Goal: Communication & Community: Answer question/provide support

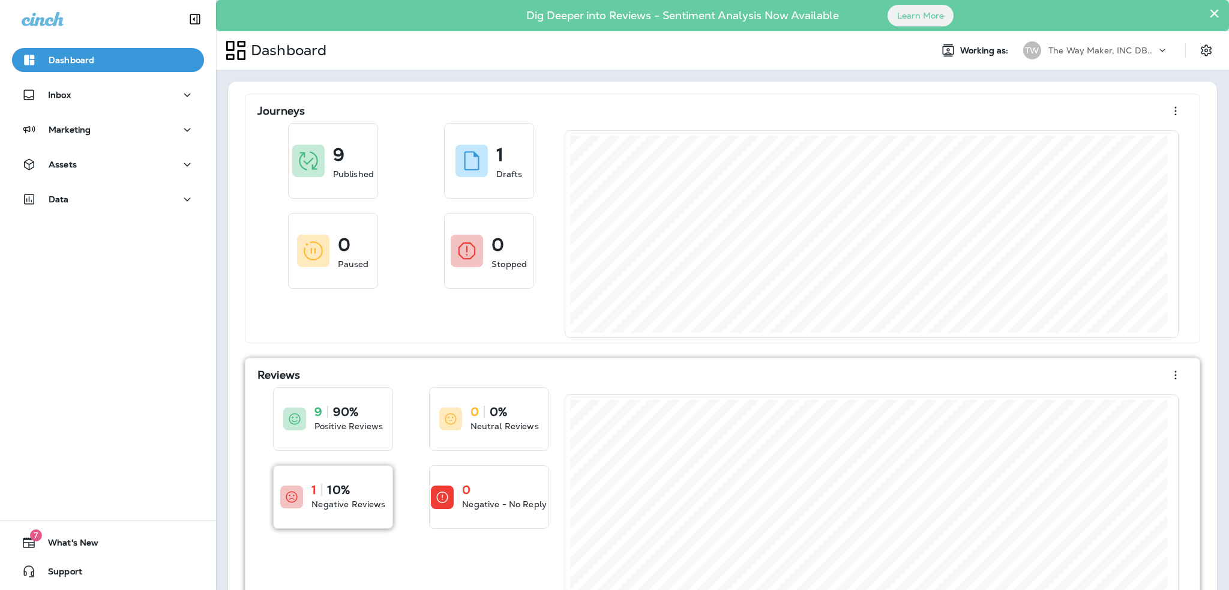
click at [345, 520] on div "1 10% Negative Reviews" at bounding box center [333, 497] width 119 height 62
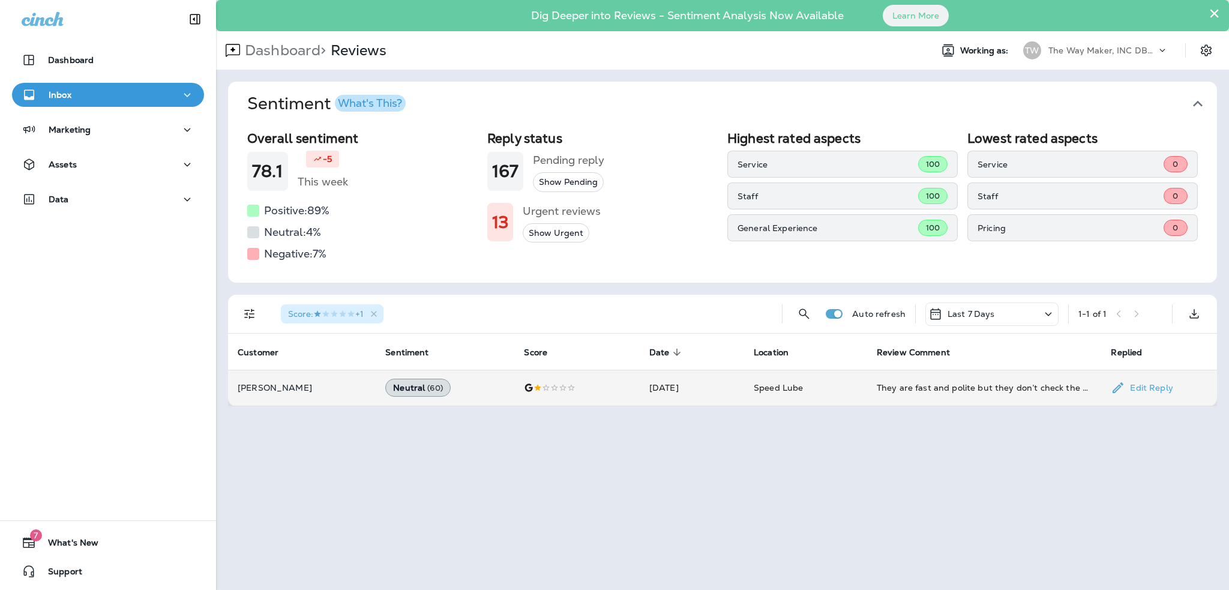
click at [290, 392] on p "[PERSON_NAME]" at bounding box center [302, 388] width 128 height 10
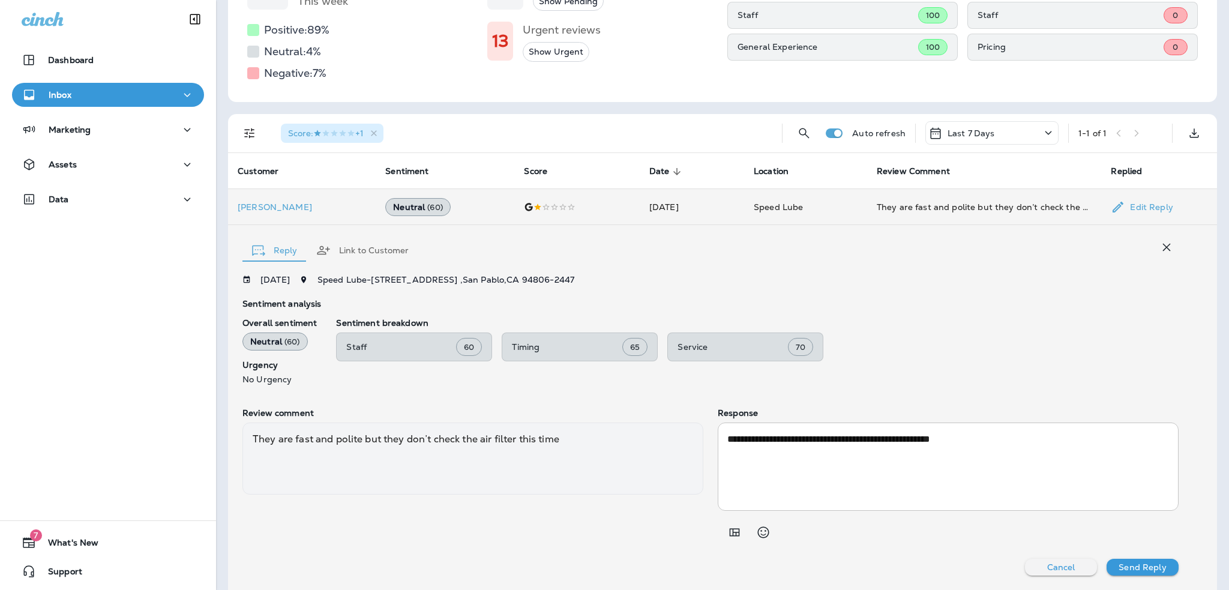
click at [382, 248] on button "Link to Customer" at bounding box center [363, 250] width 112 height 43
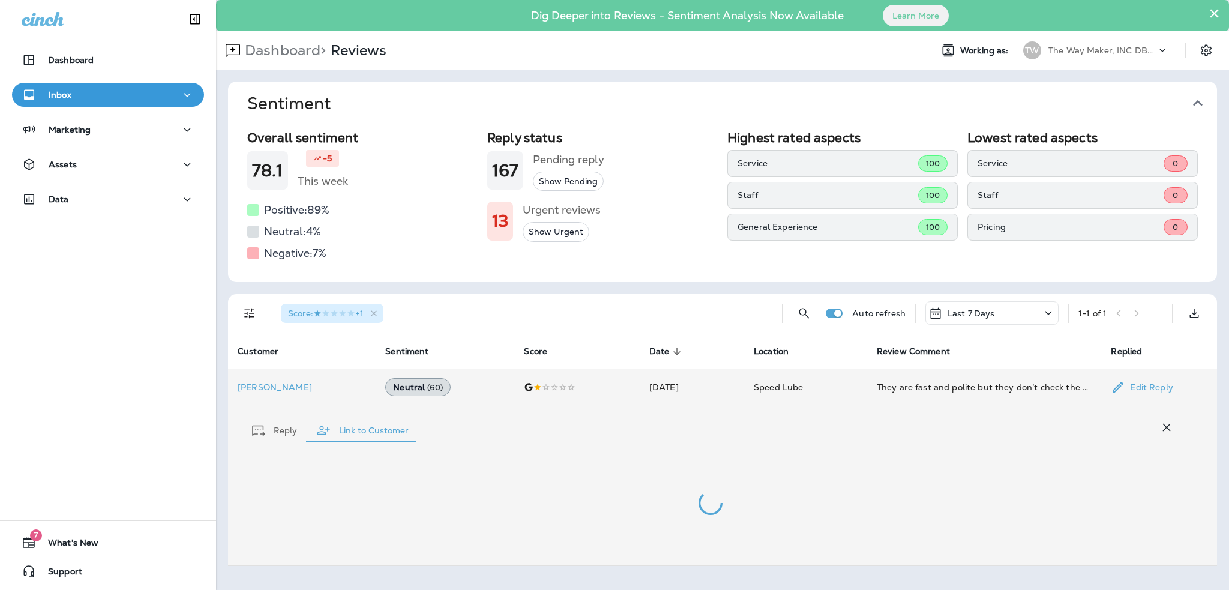
scroll to position [0, 0]
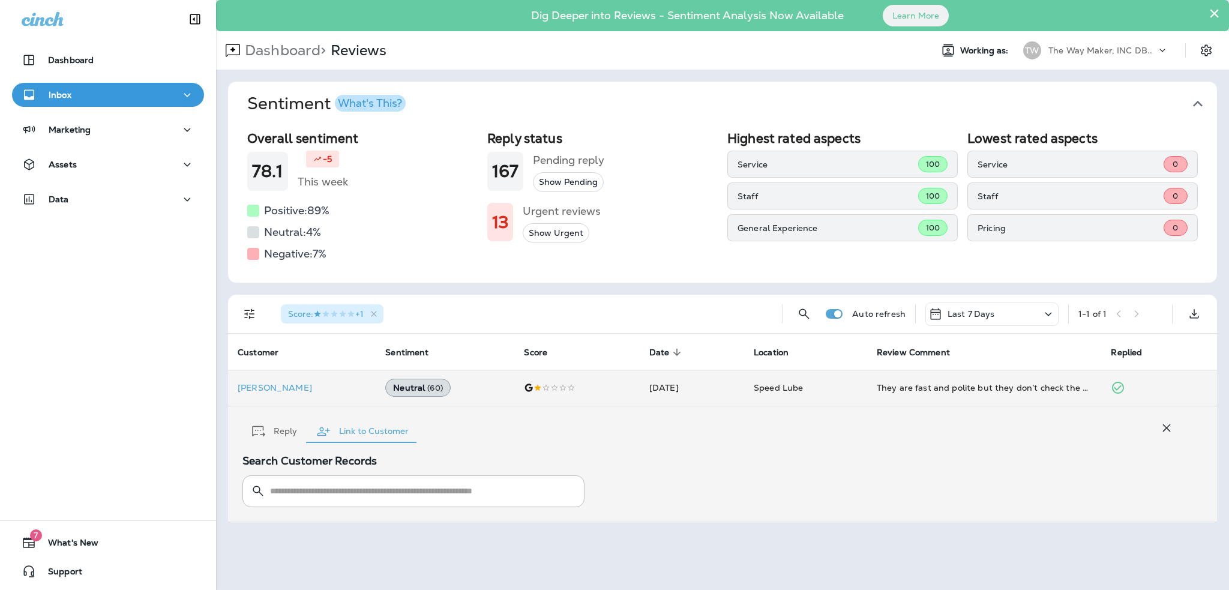
click at [278, 433] on button "Reply" at bounding box center [274, 431] width 64 height 43
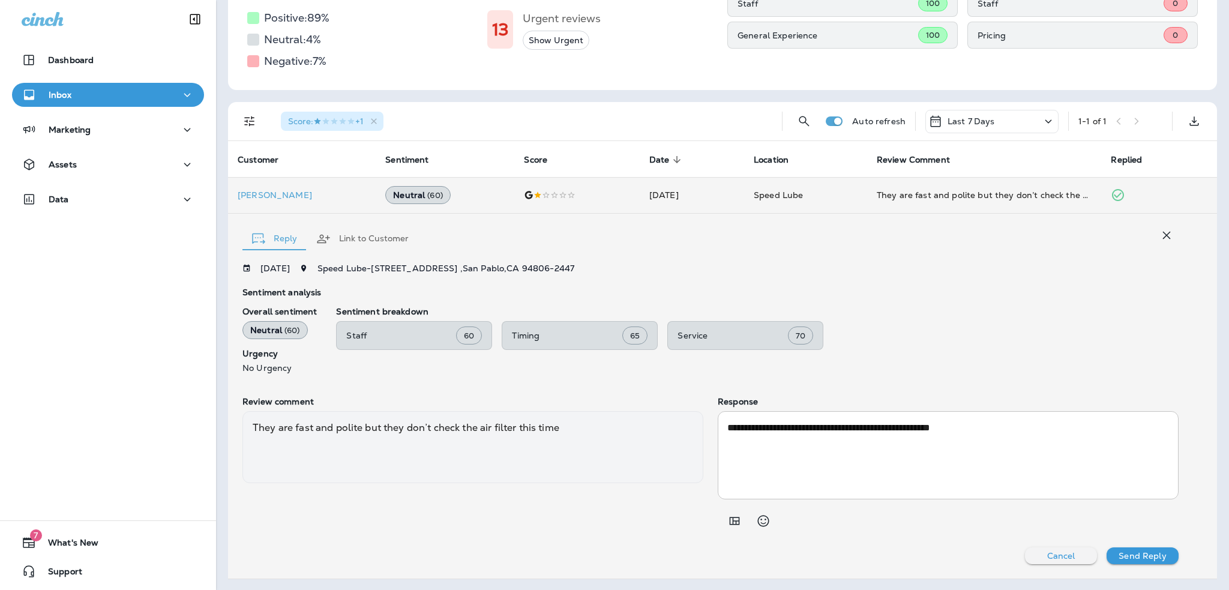
scroll to position [192, 0]
drag, startPoint x: 567, startPoint y: 424, endPoint x: 253, endPoint y: 410, distance: 314.2
click at [253, 411] on div "They are fast and polite but they don’t check the air filter this time" at bounding box center [472, 447] width 461 height 72
copy div "They are fast and polite but they don’t check the air filter this time"
drag, startPoint x: 1039, startPoint y: 436, endPoint x: 814, endPoint y: 504, distance: 235.1
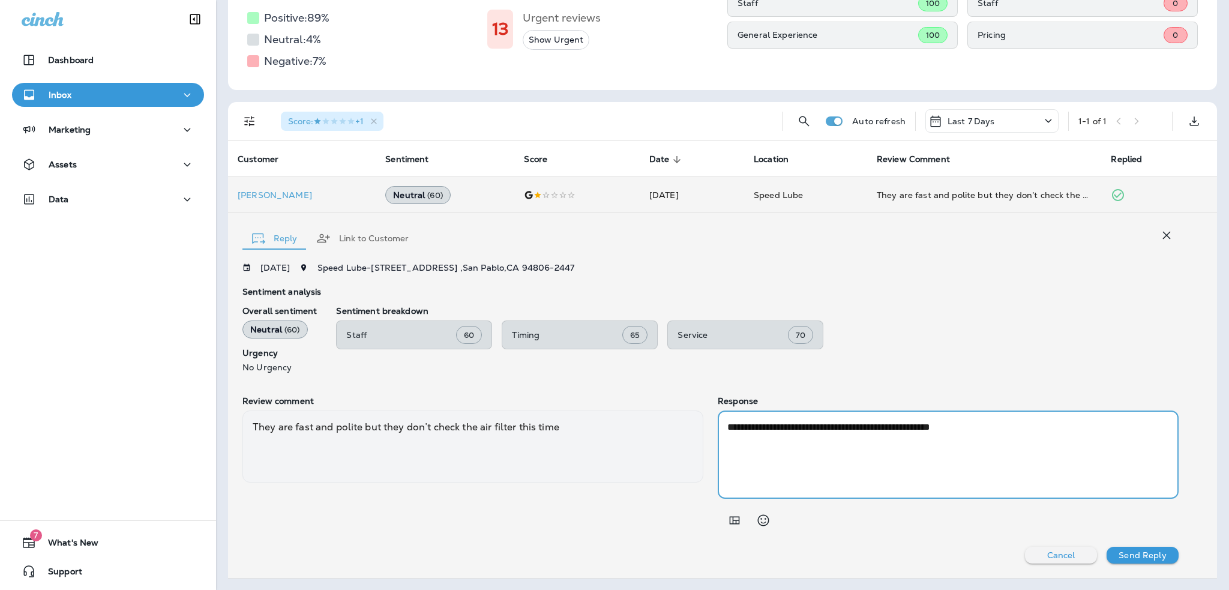
click at [718, 418] on div "**********" at bounding box center [948, 455] width 461 height 88
paste textarea "**********"
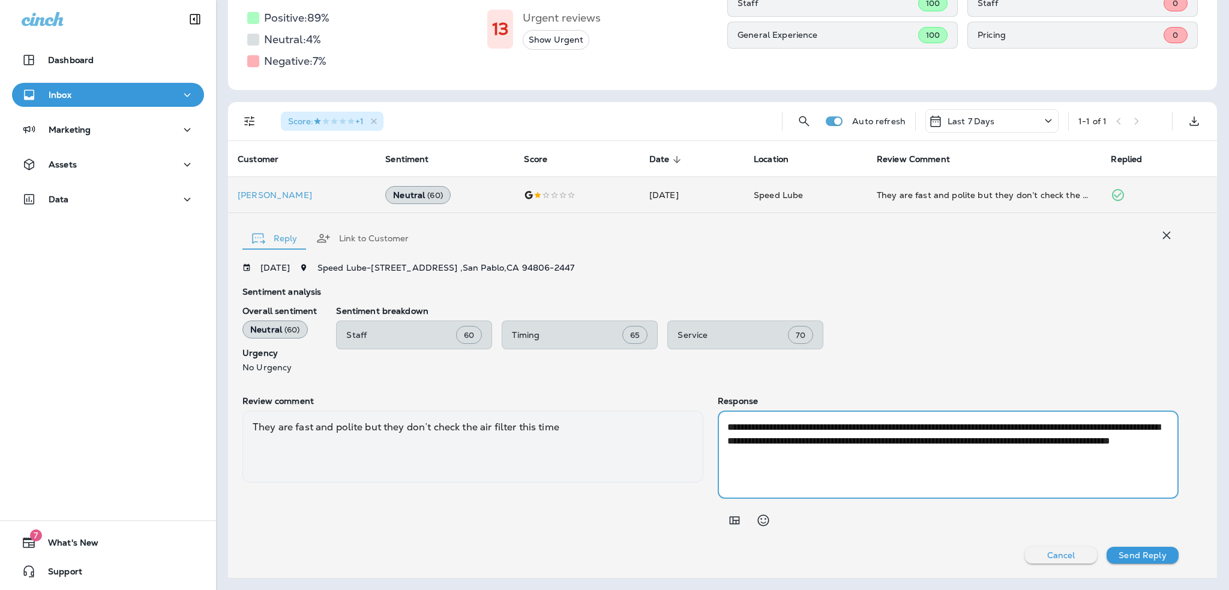
type textarea "**********"
click at [1123, 556] on p "Send Reply" at bounding box center [1142, 555] width 47 height 10
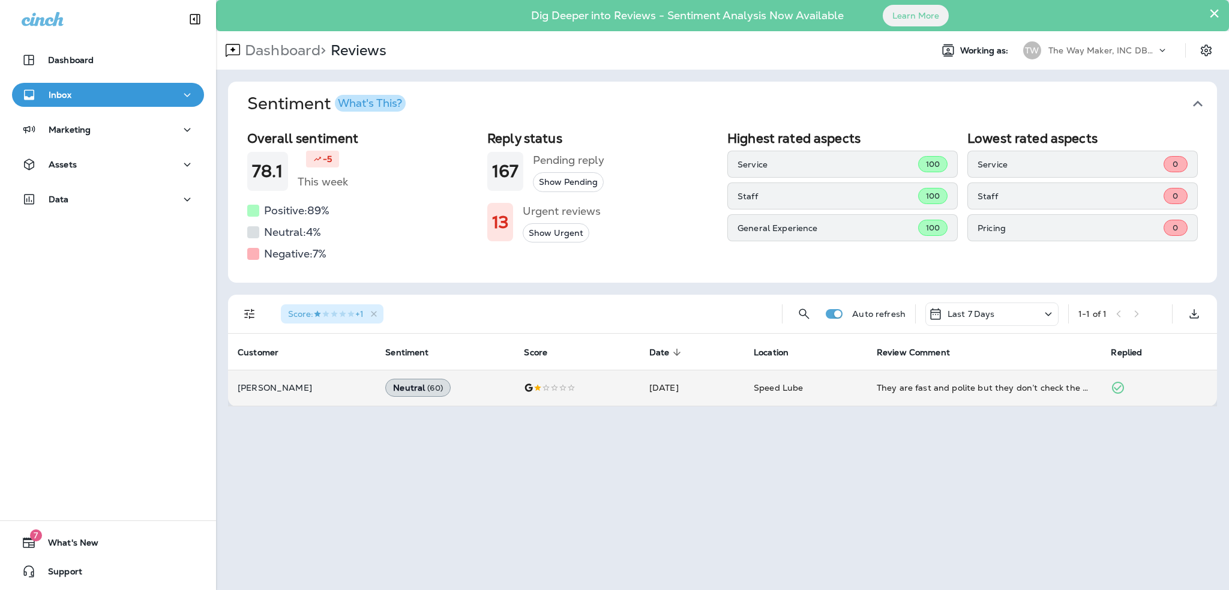
click at [143, 96] on div "Inbox" at bounding box center [108, 95] width 173 height 15
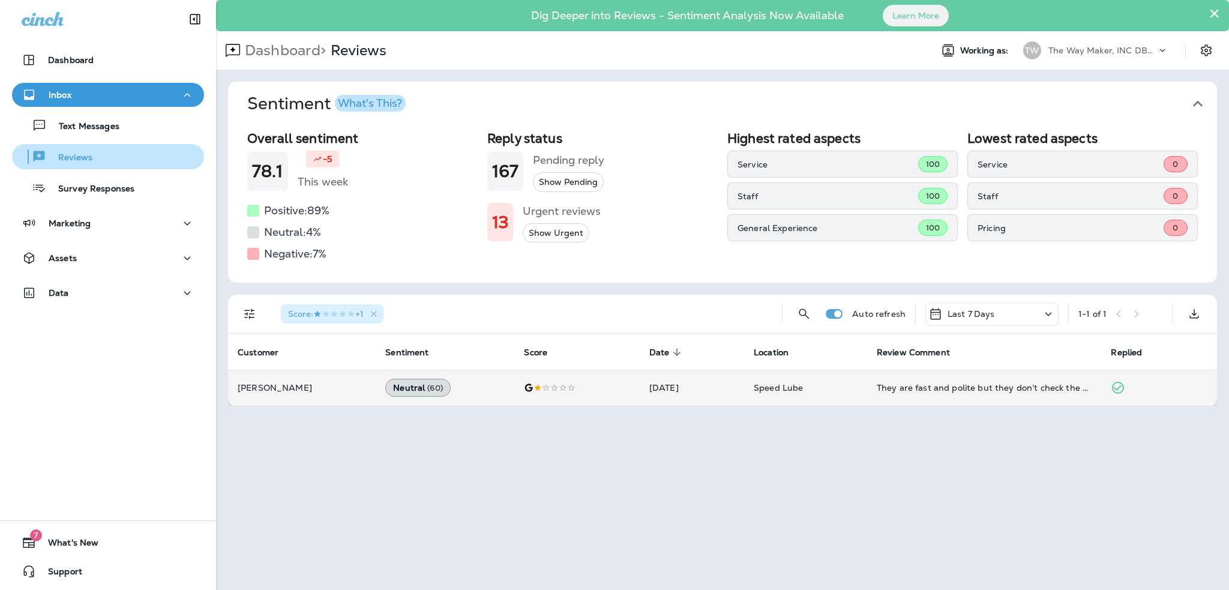
click at [79, 162] on p "Reviews" at bounding box center [69, 157] width 46 height 11
click at [298, 50] on p "Dashboard >" at bounding box center [283, 50] width 86 height 18
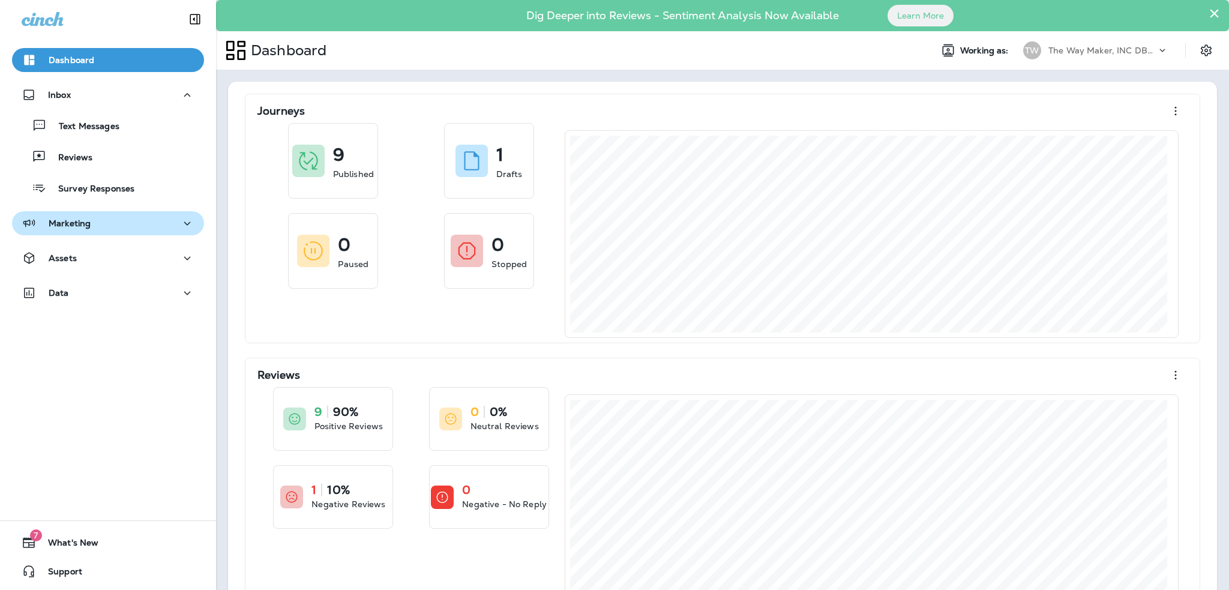
click at [92, 222] on div "Marketing" at bounding box center [108, 223] width 173 height 15
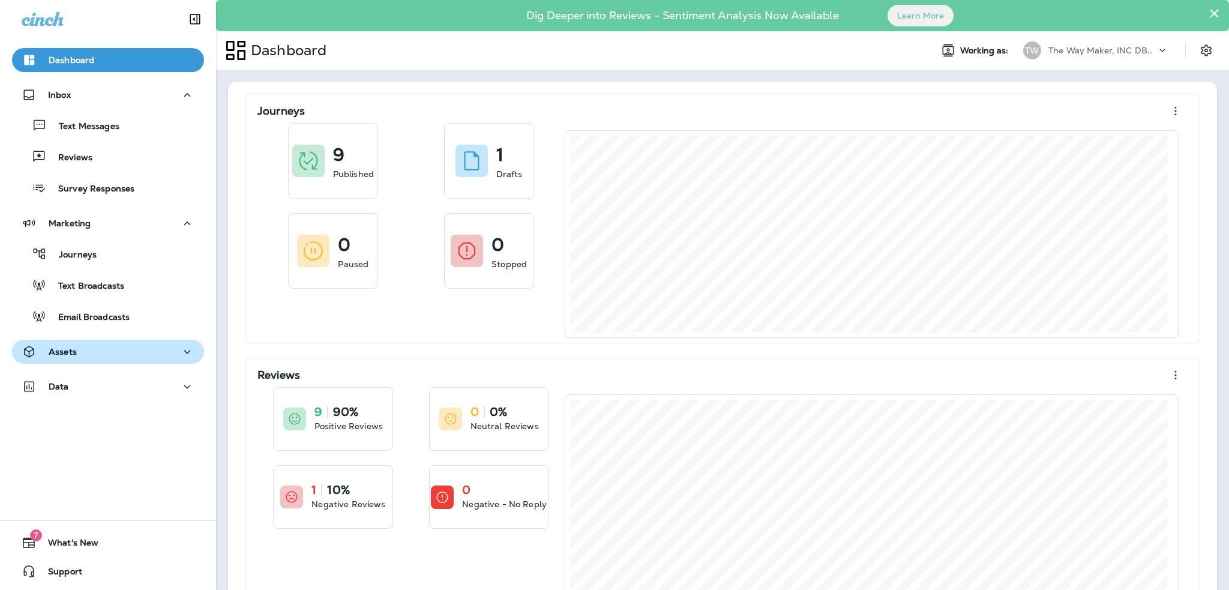
click at [95, 347] on div "Assets" at bounding box center [108, 352] width 173 height 15
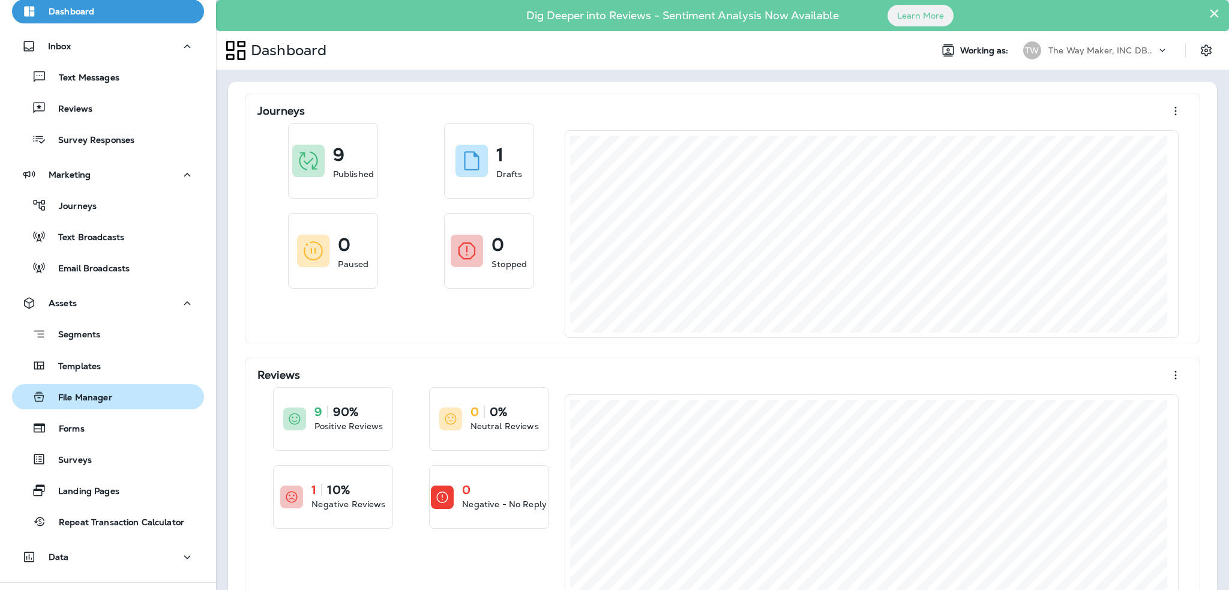
scroll to position [110, 0]
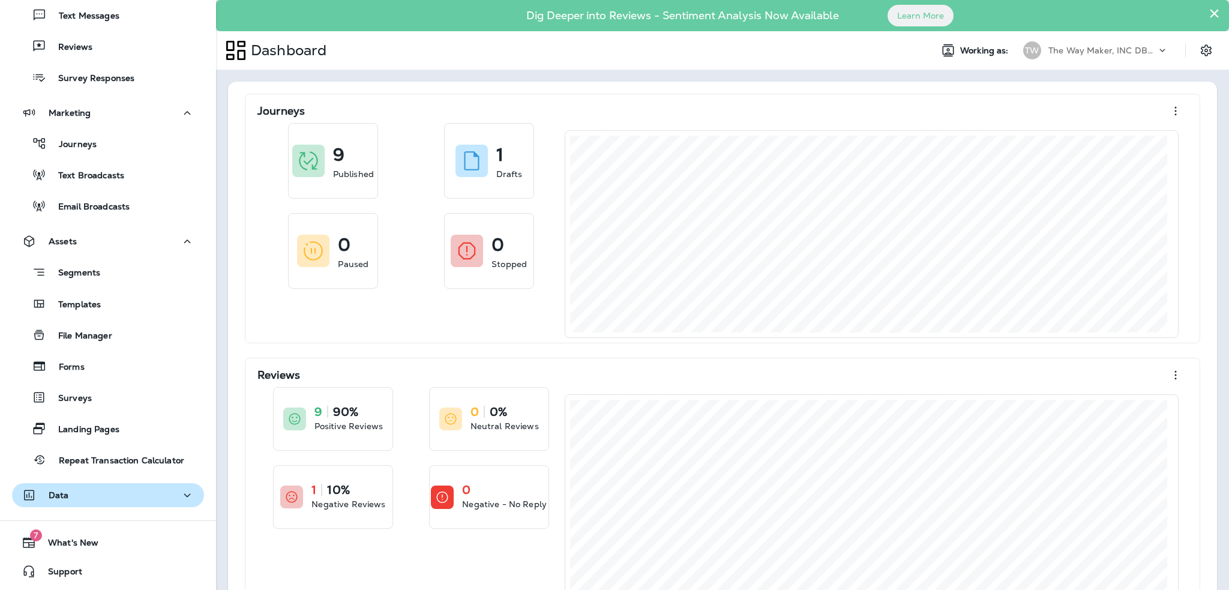
click at [85, 496] on div "Data" at bounding box center [108, 495] width 173 height 15
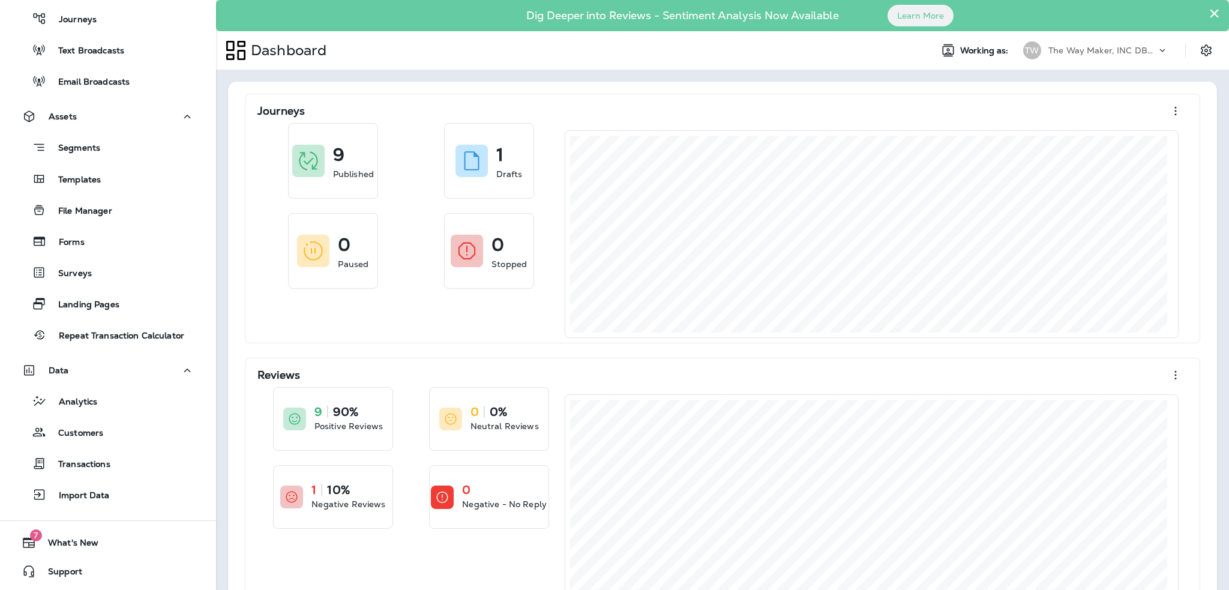
scroll to position [0, 0]
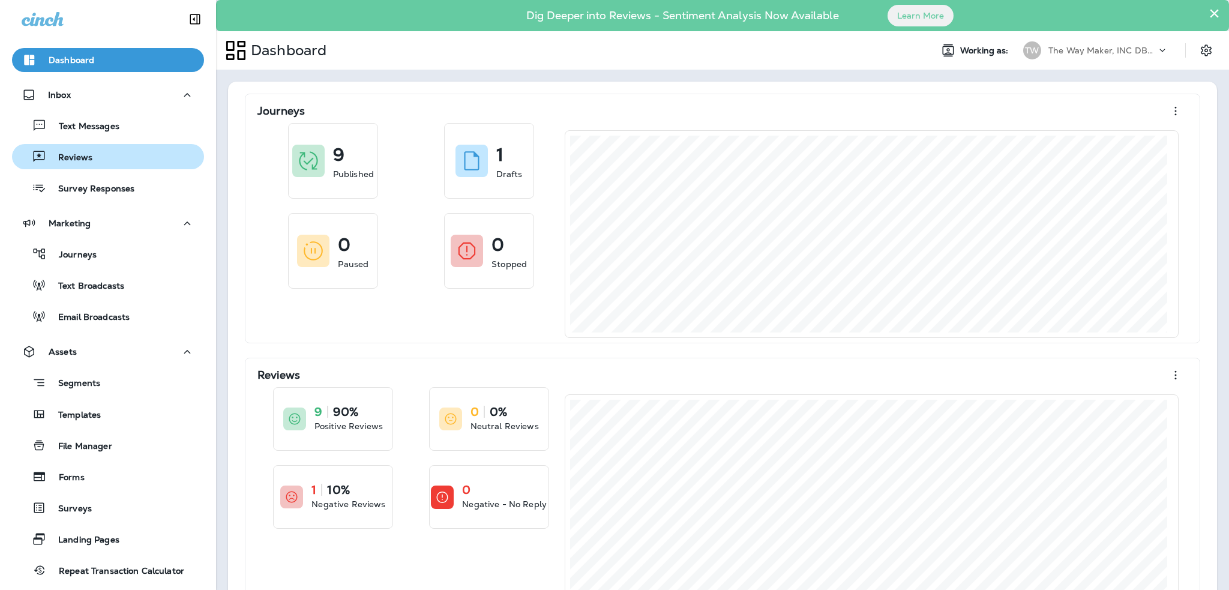
click at [112, 156] on div "Reviews" at bounding box center [108, 157] width 182 height 18
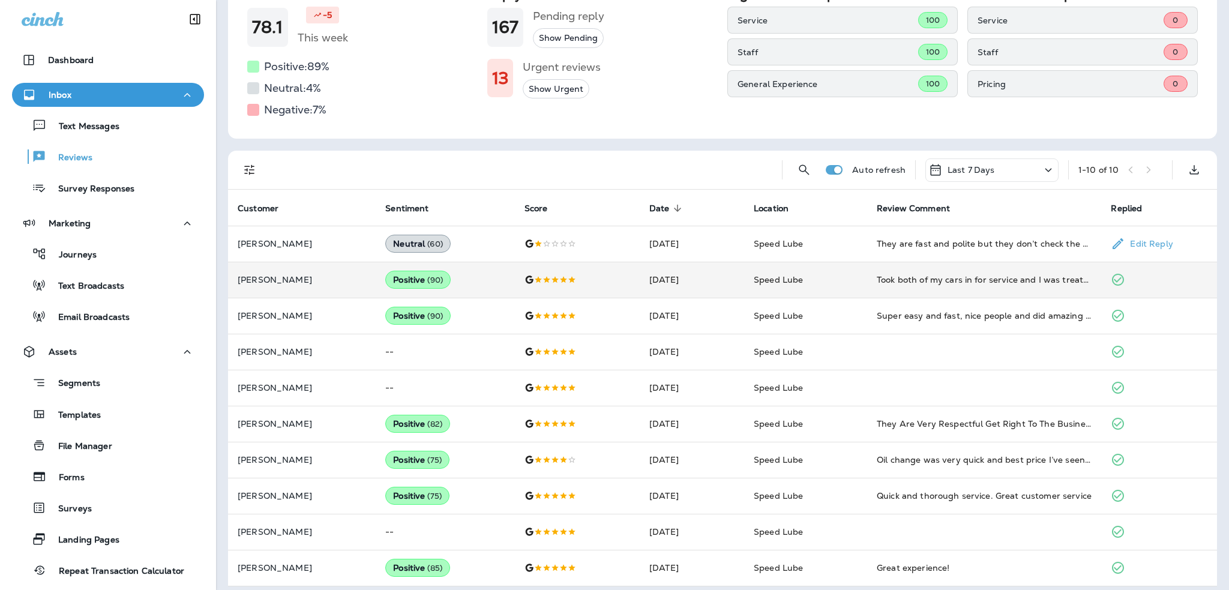
scroll to position [151, 0]
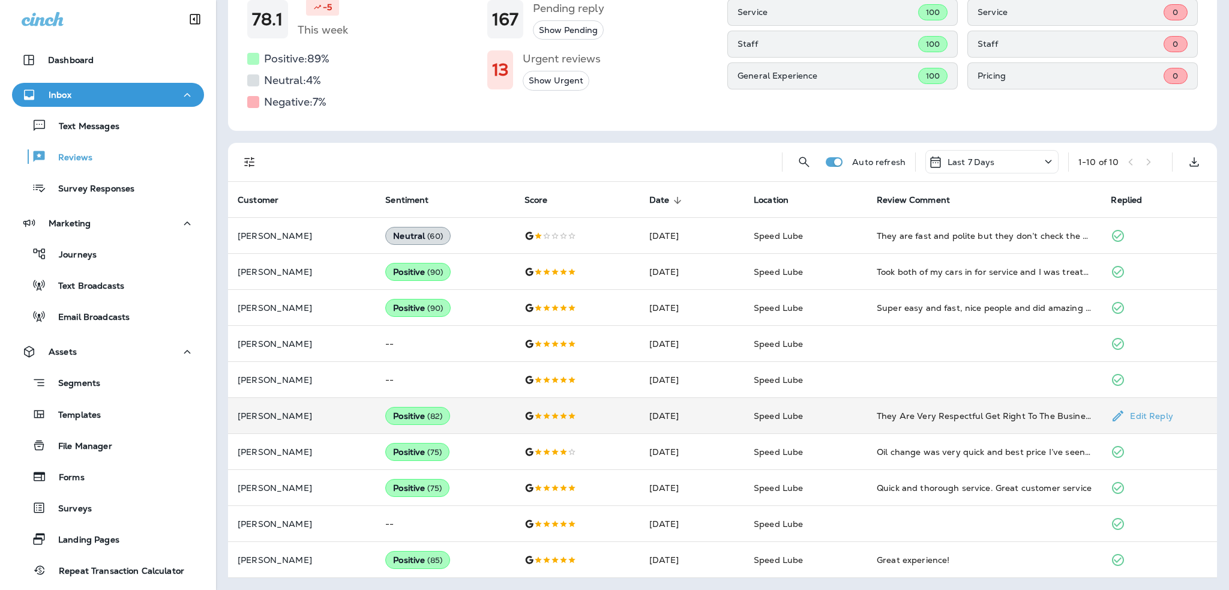
click at [1152, 412] on p "Edit Reply" at bounding box center [1148, 416] width 47 height 10
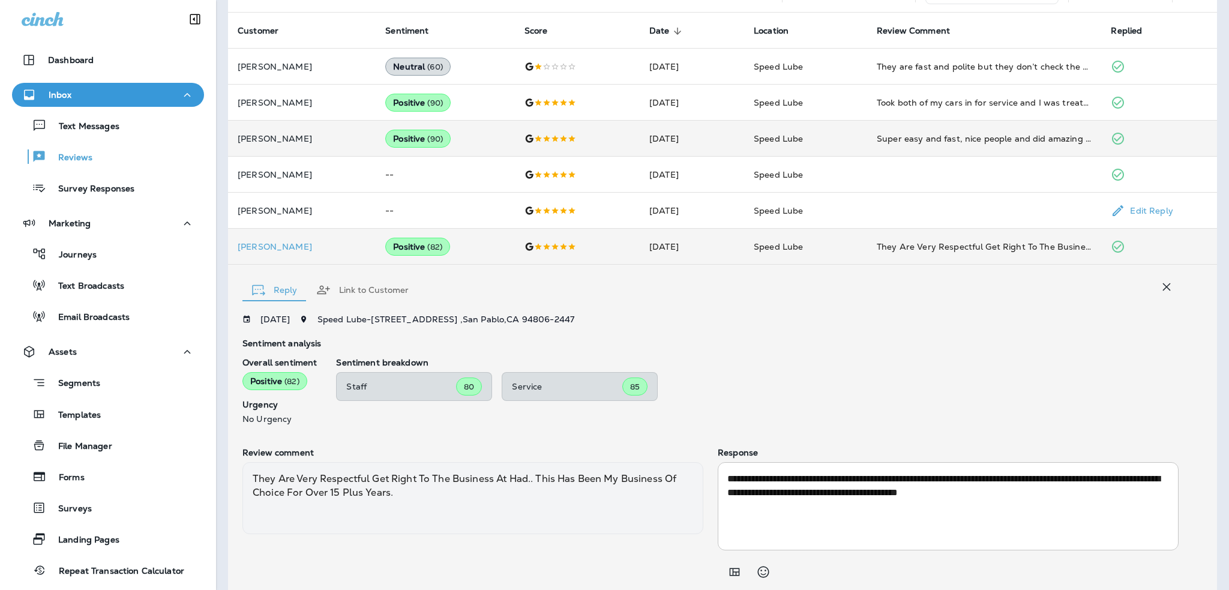
scroll to position [299, 0]
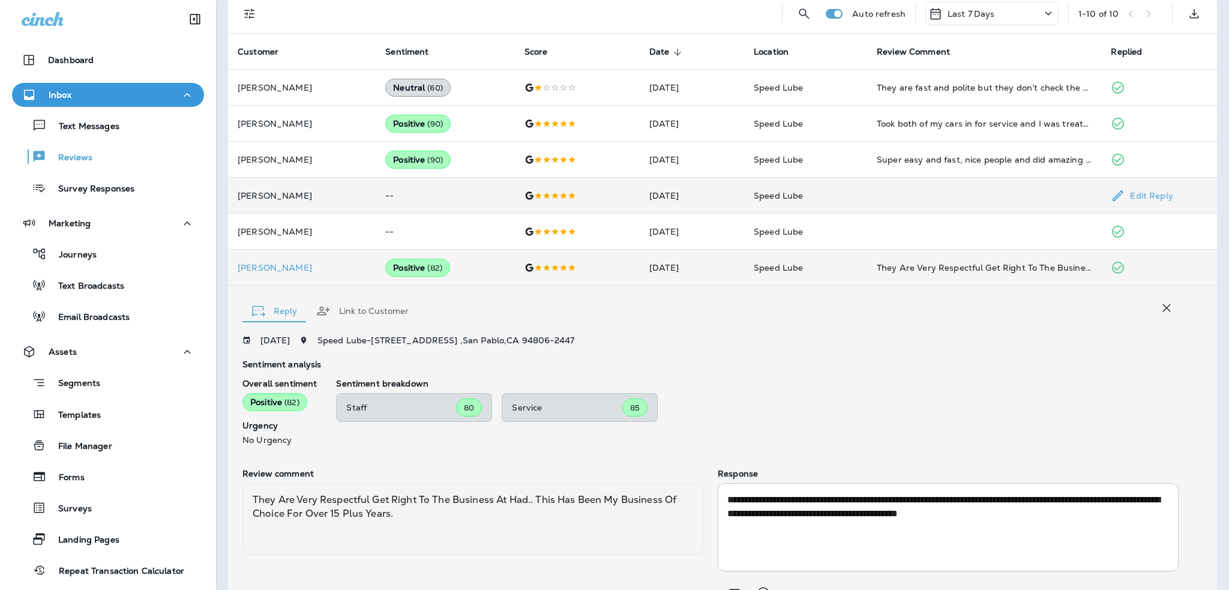
click at [1148, 195] on p "Edit Reply" at bounding box center [1148, 196] width 47 height 10
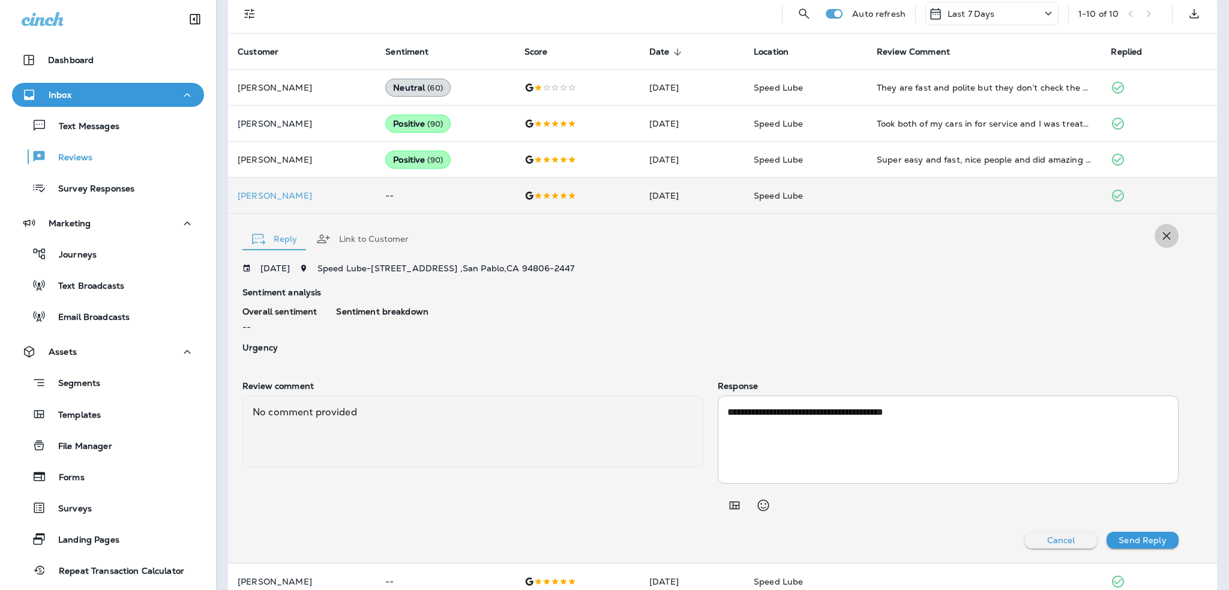
click at [1160, 235] on icon "button" at bounding box center [1167, 236] width 14 height 14
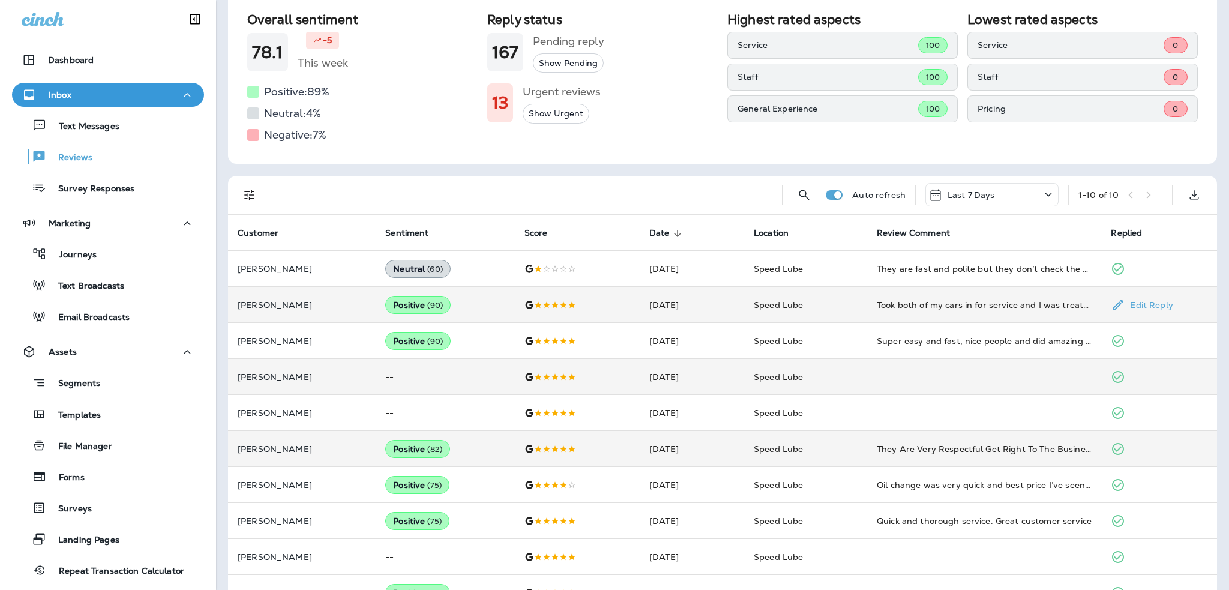
scroll to position [91, 0]
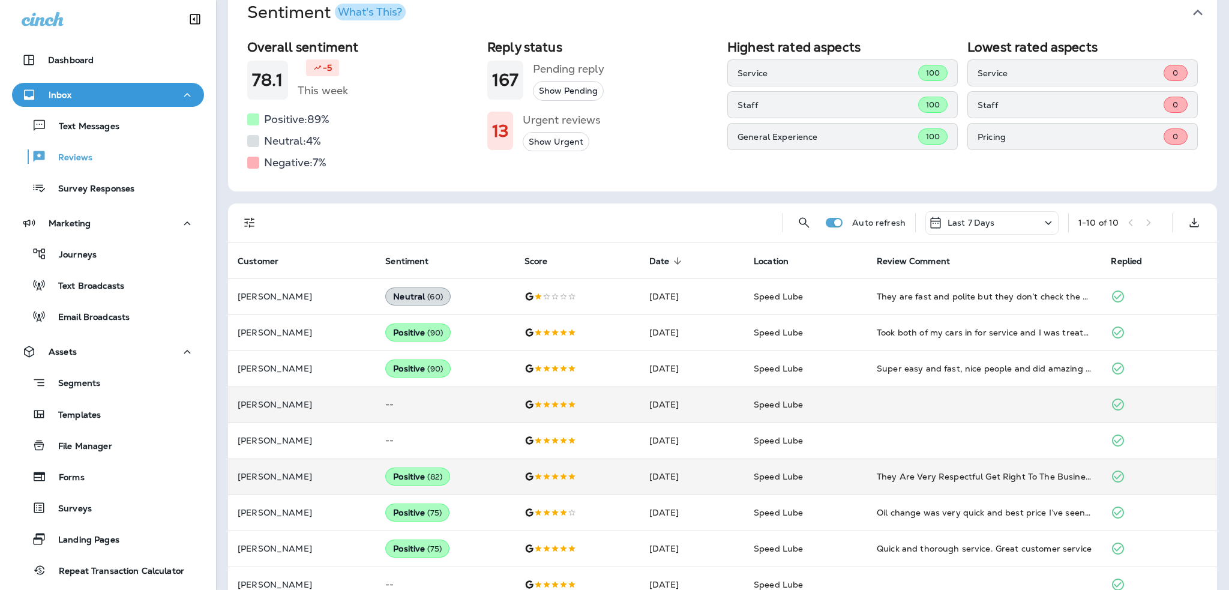
click at [550, 88] on button "Show Pending" at bounding box center [568, 91] width 71 height 20
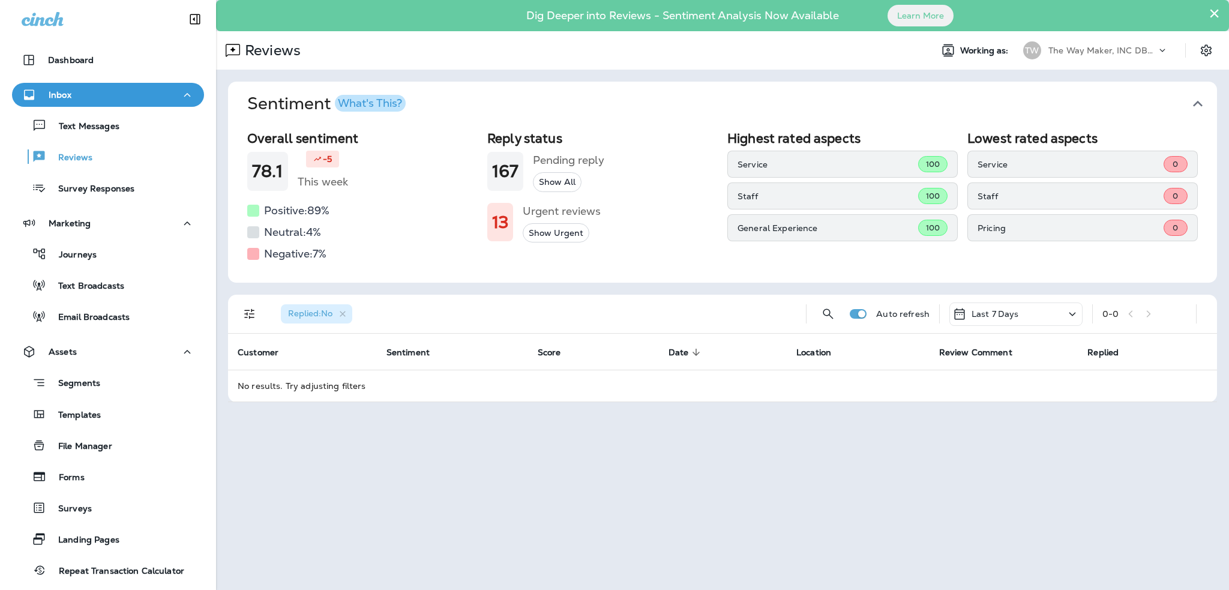
click at [569, 230] on button "Show Urgent" at bounding box center [556, 233] width 67 height 20
click at [348, 314] on icon "button" at bounding box center [348, 314] width 10 height 10
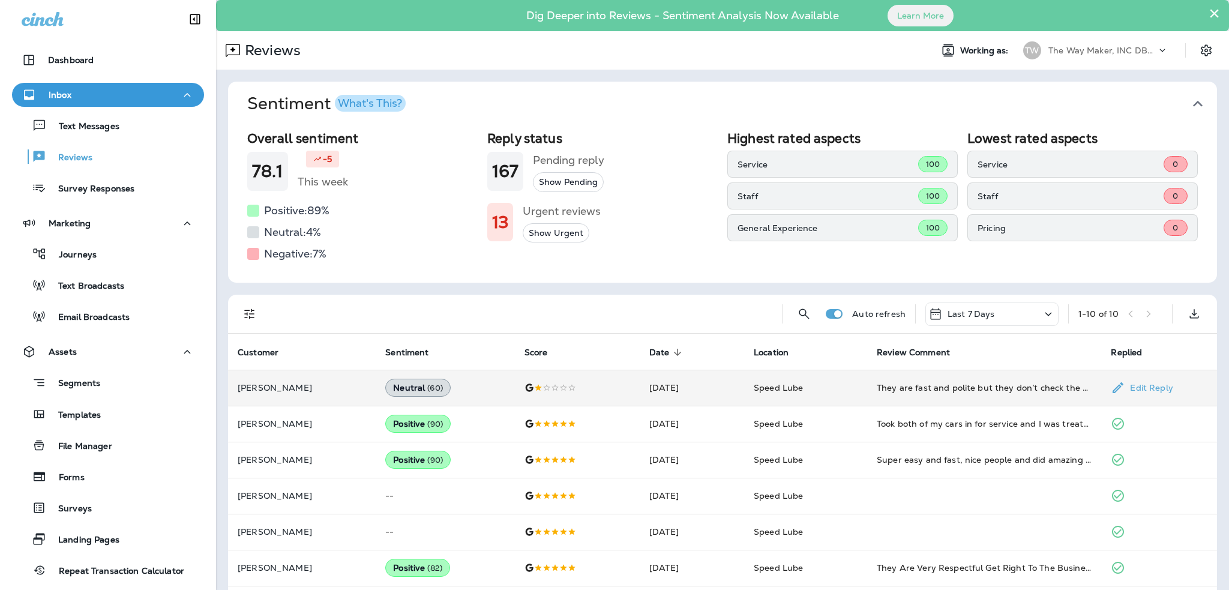
click at [272, 388] on p "[PERSON_NAME]" at bounding box center [302, 388] width 128 height 10
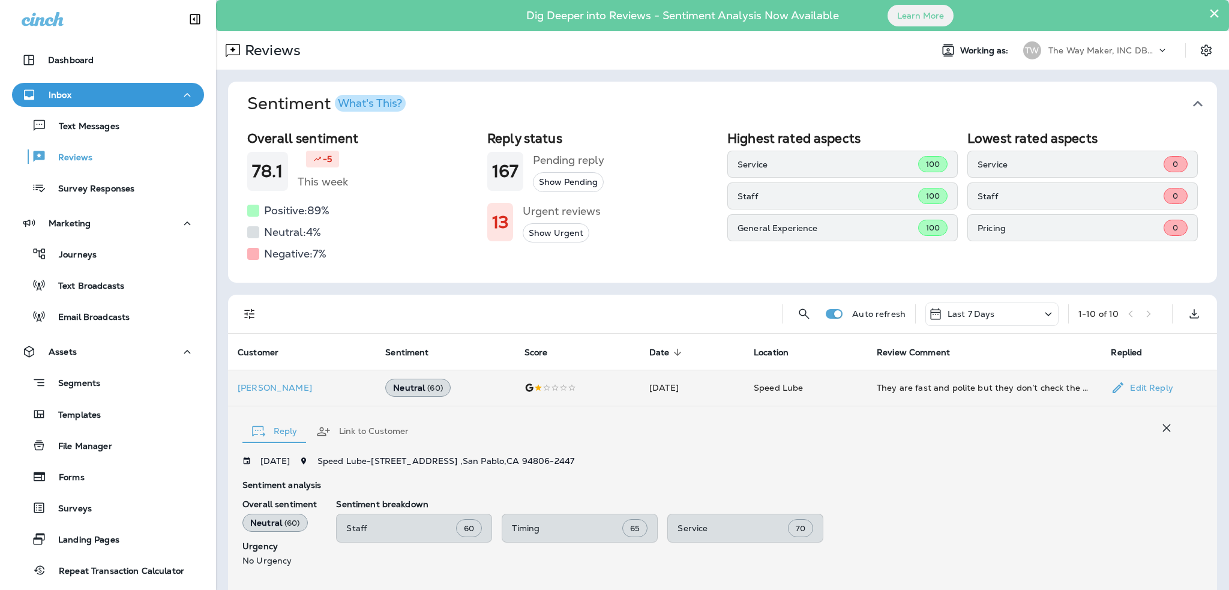
scroll to position [180, 0]
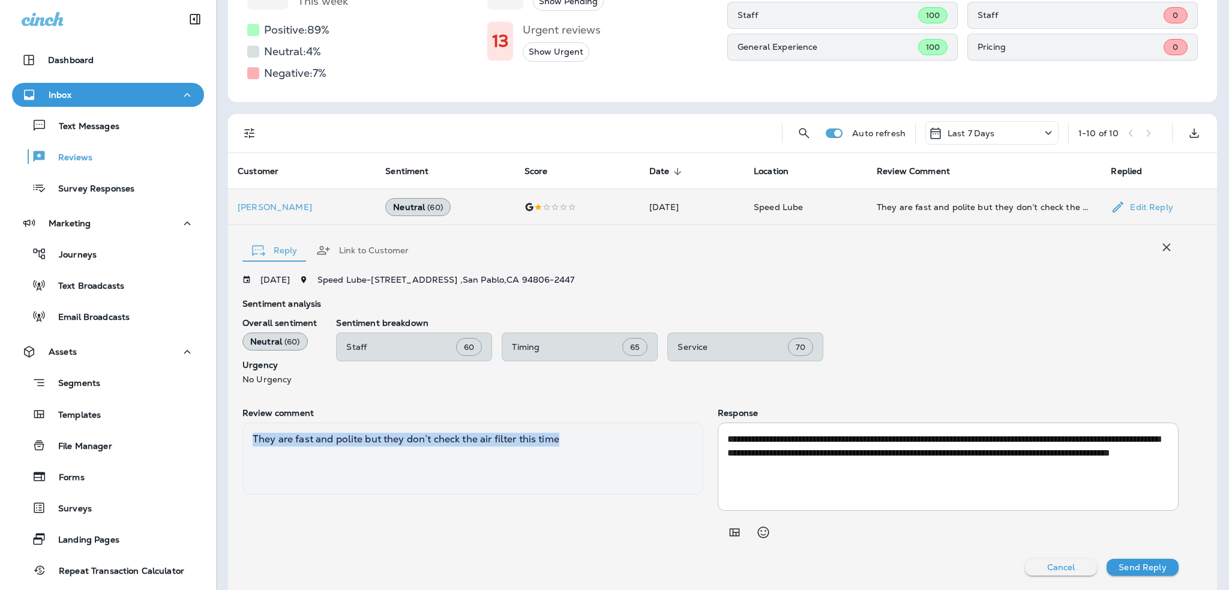
drag, startPoint x: 254, startPoint y: 438, endPoint x: 615, endPoint y: 443, distance: 360.8
click at [591, 441] on div "They are fast and polite but they don’t check the air filter this time" at bounding box center [472, 459] width 461 height 72
click at [624, 444] on div "They are fast and polite but they don’t check the air filter this time" at bounding box center [472, 459] width 461 height 72
